Goal: Information Seeking & Learning: Learn about a topic

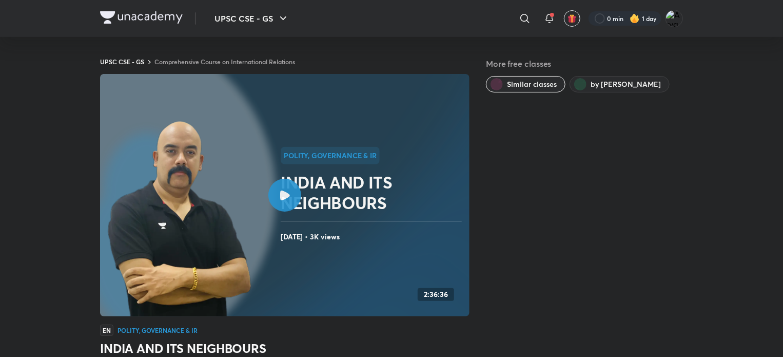
click at [278, 189] on div at bounding box center [284, 195] width 33 height 33
click at [427, 231] on h4 "[DATE] • 3K views" at bounding box center [373, 236] width 185 height 13
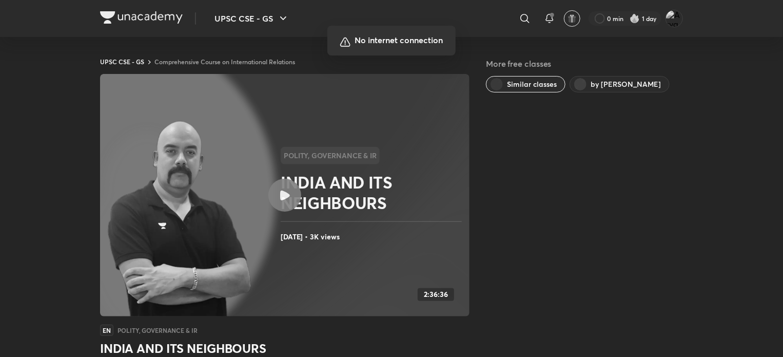
click at [510, 211] on div at bounding box center [391, 178] width 783 height 357
click at [497, 159] on div at bounding box center [391, 178] width 783 height 357
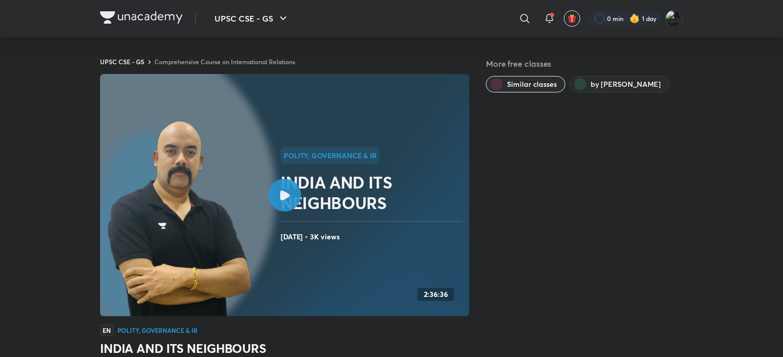
click at [283, 201] on div at bounding box center [284, 195] width 33 height 33
click at [278, 196] on div at bounding box center [284, 195] width 33 height 33
